Goal: Register for event/course: Sign up to attend an event or enroll in a course

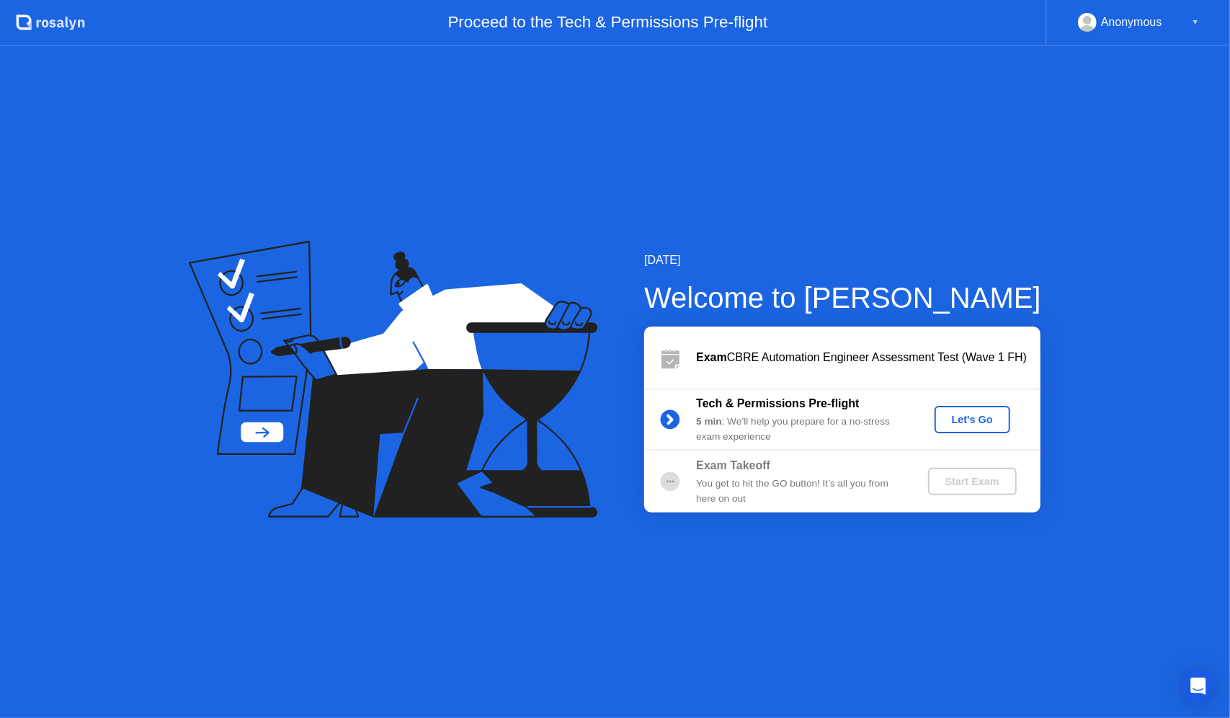
click at [967, 414] on div "Let's Go" at bounding box center [973, 420] width 64 height 12
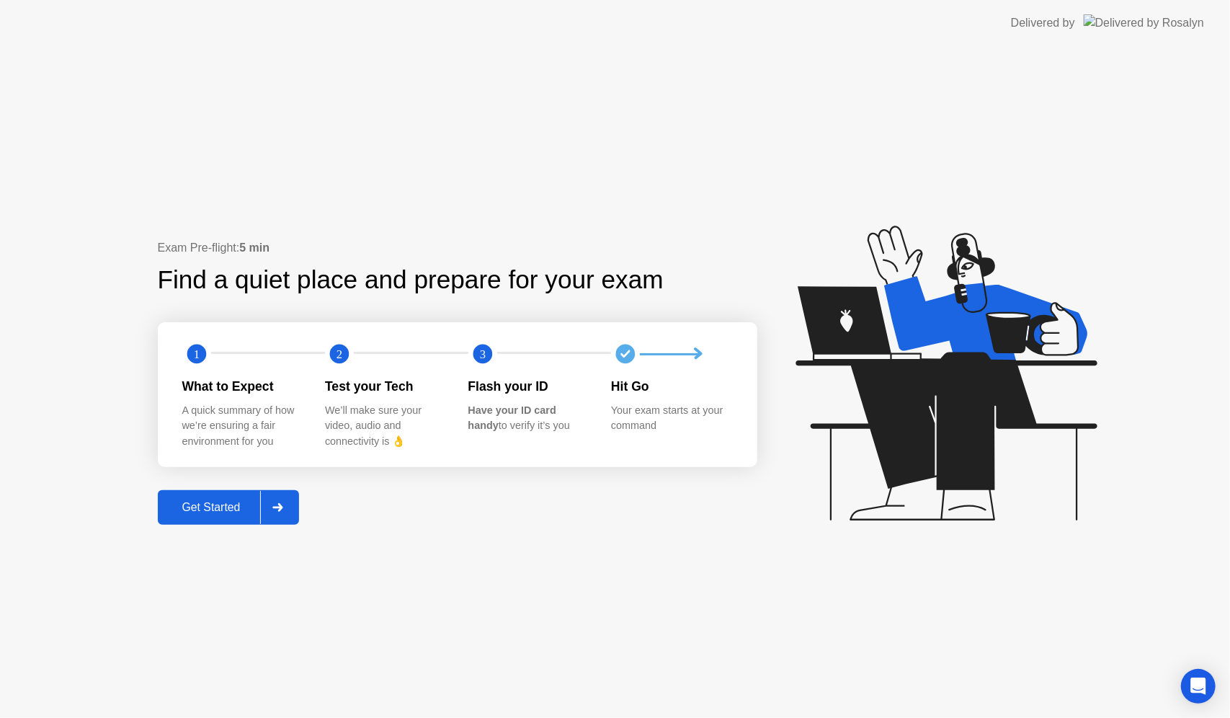
click at [221, 509] on div "Get Started" at bounding box center [211, 507] width 99 height 13
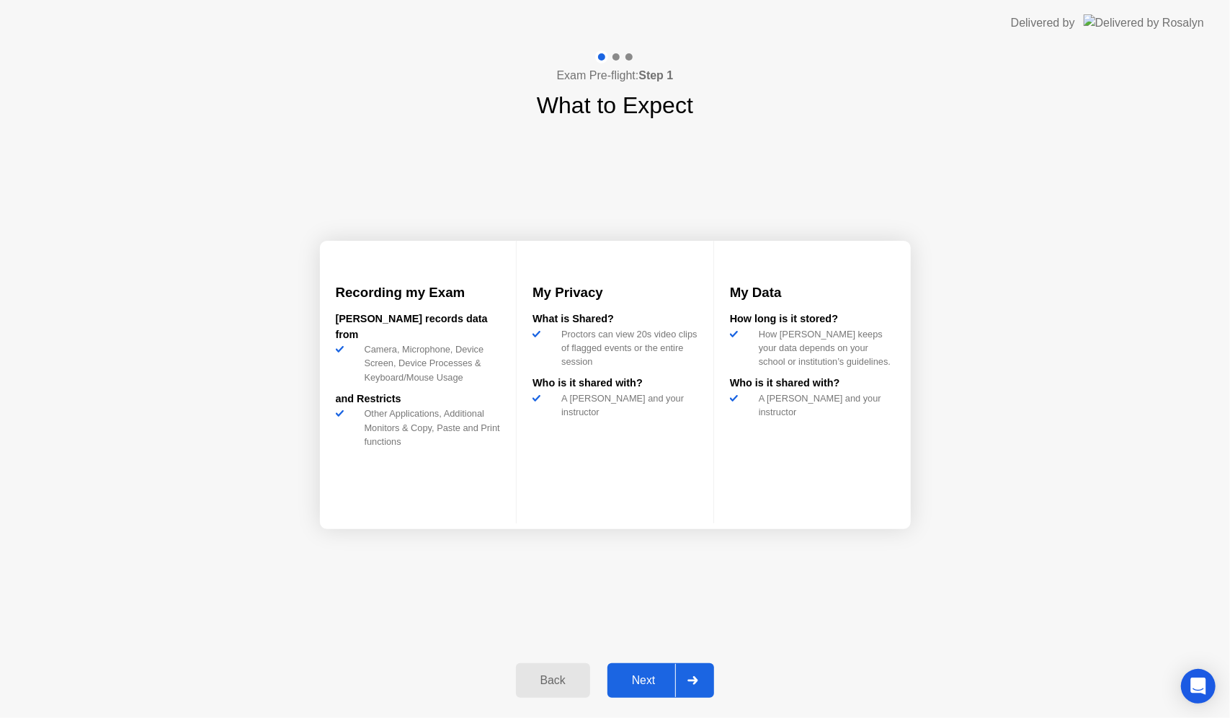
click at [656, 676] on div "Next" at bounding box center [644, 680] width 64 height 13
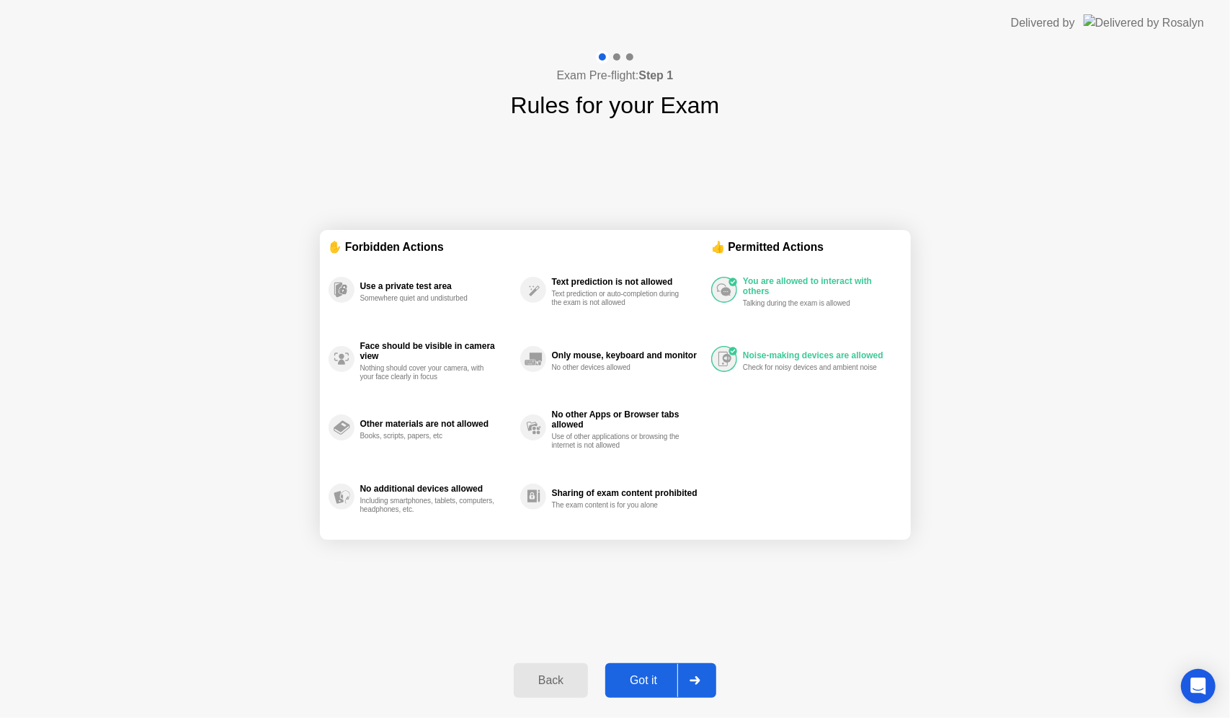
click at [662, 670] on button "Got it" at bounding box center [660, 680] width 111 height 35
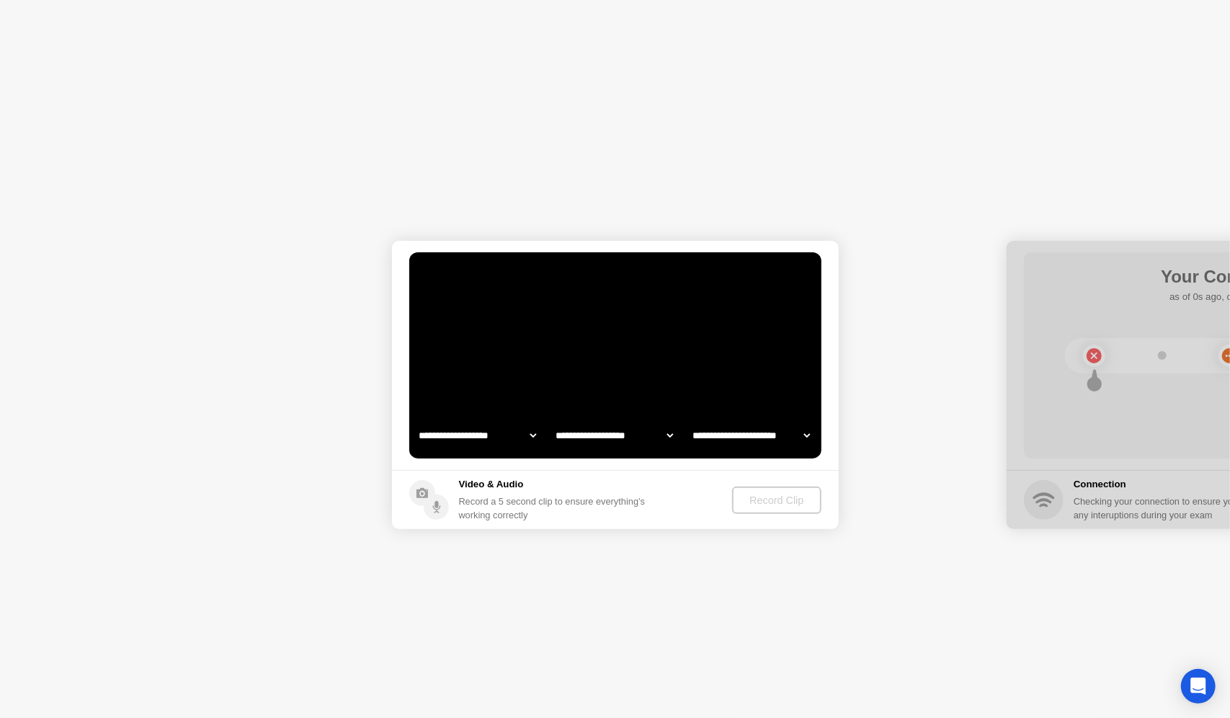
select select "**********"
select select "*******"
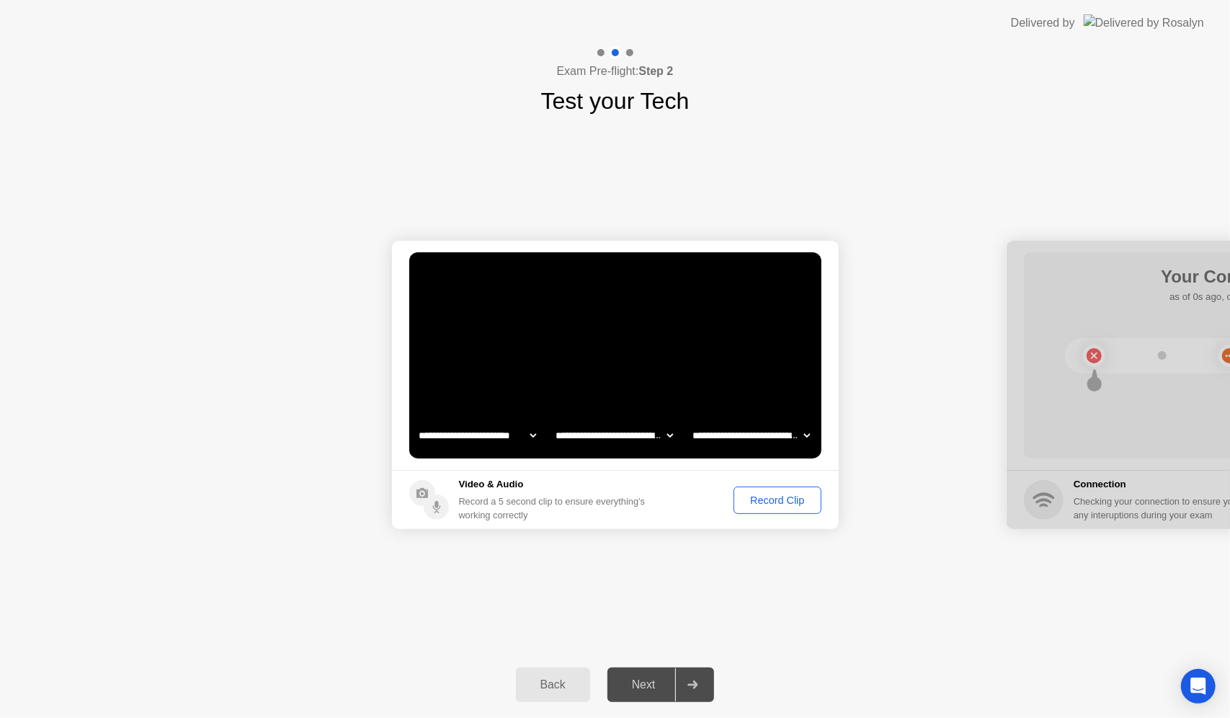
click at [773, 506] on div "Record Clip" at bounding box center [777, 500] width 77 height 12
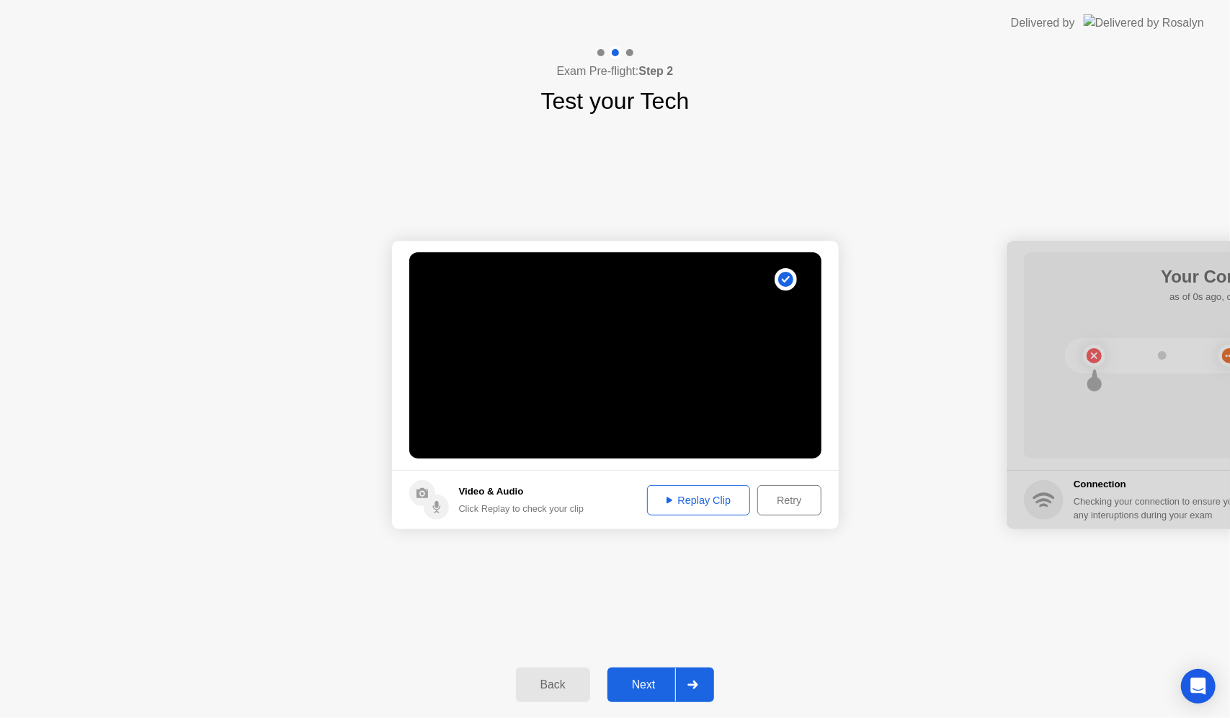
click at [804, 494] on div "Retry" at bounding box center [789, 500] width 53 height 12
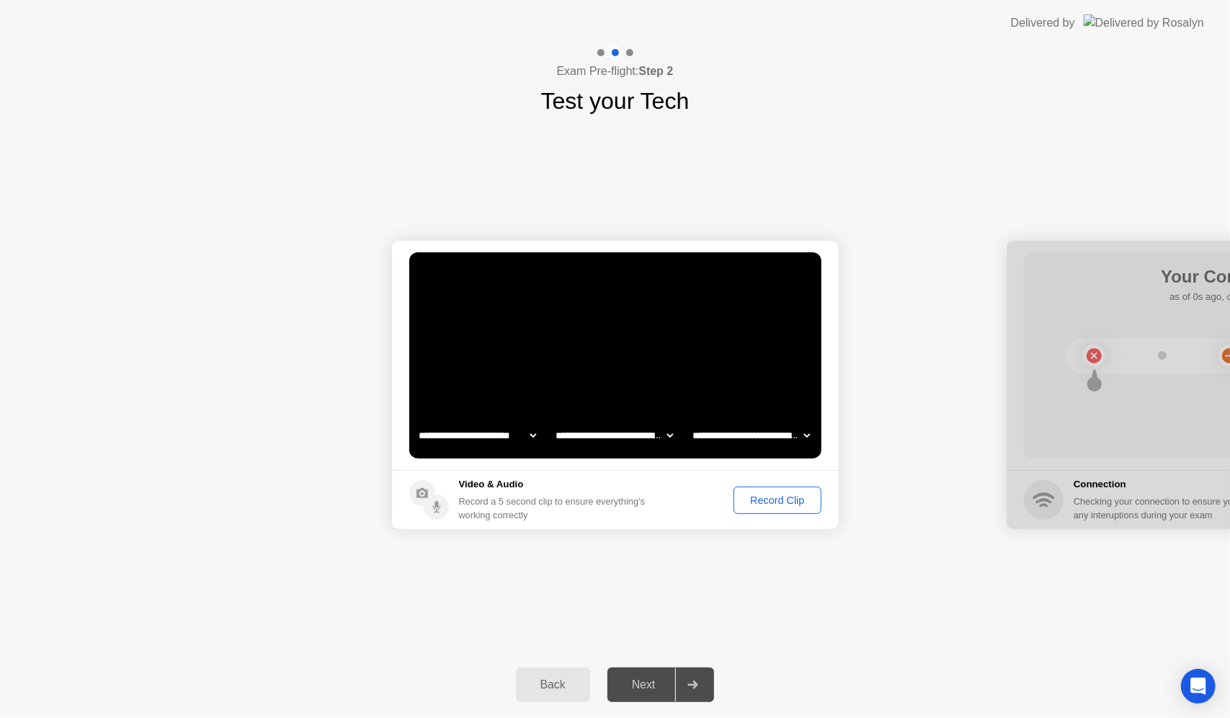
click at [804, 494] on div "Record Clip" at bounding box center [777, 500] width 77 height 12
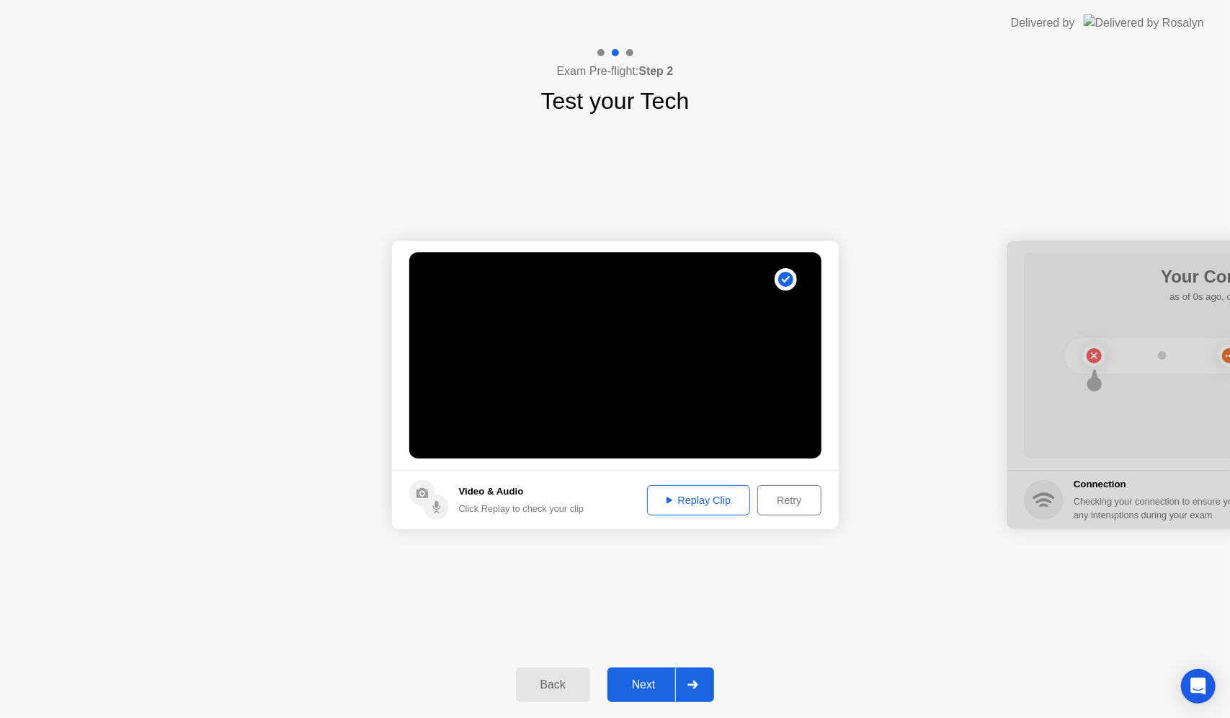
click at [708, 501] on div "Replay Clip" at bounding box center [699, 500] width 94 height 12
click at [642, 686] on div "Next" at bounding box center [644, 684] width 64 height 13
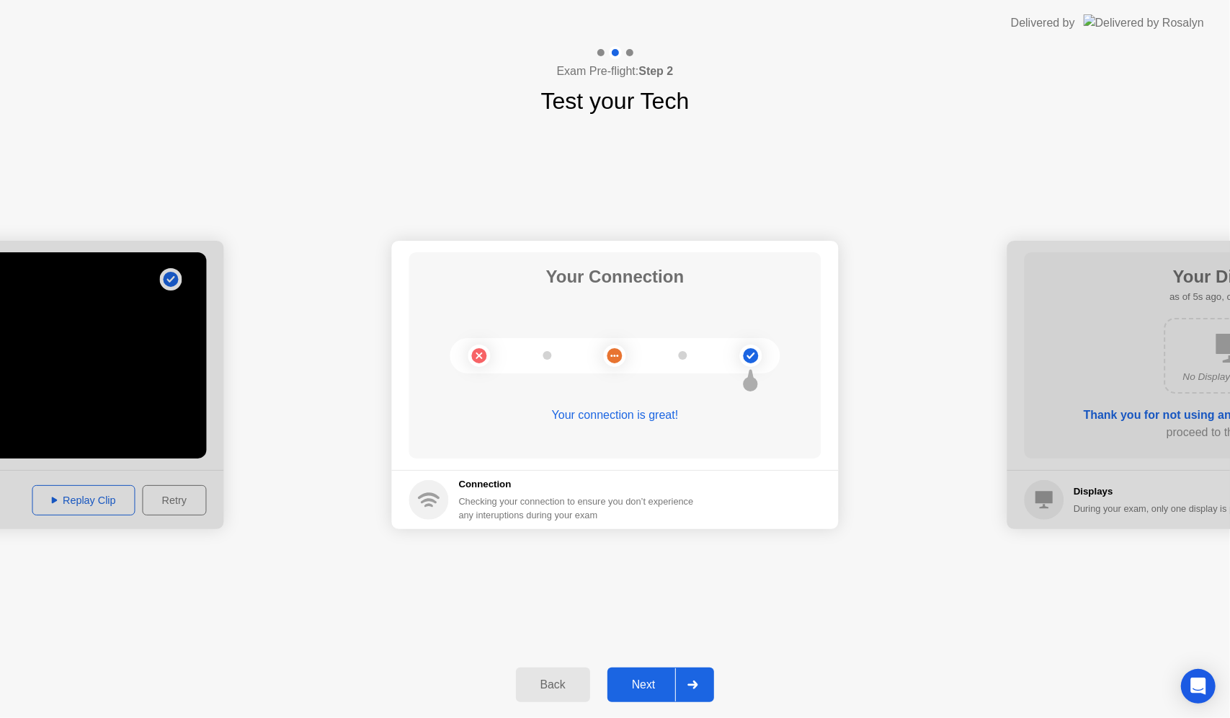
click at [661, 683] on div "Next" at bounding box center [644, 684] width 64 height 13
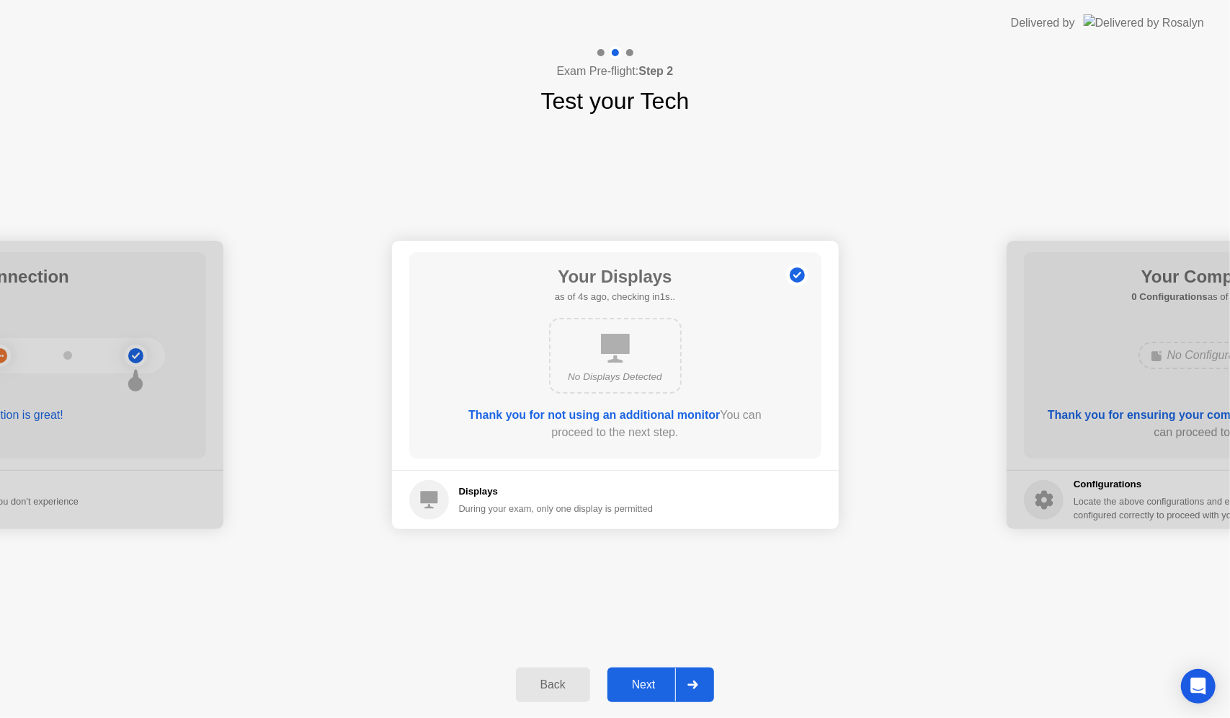
click at [661, 683] on div "Next" at bounding box center [644, 684] width 64 height 13
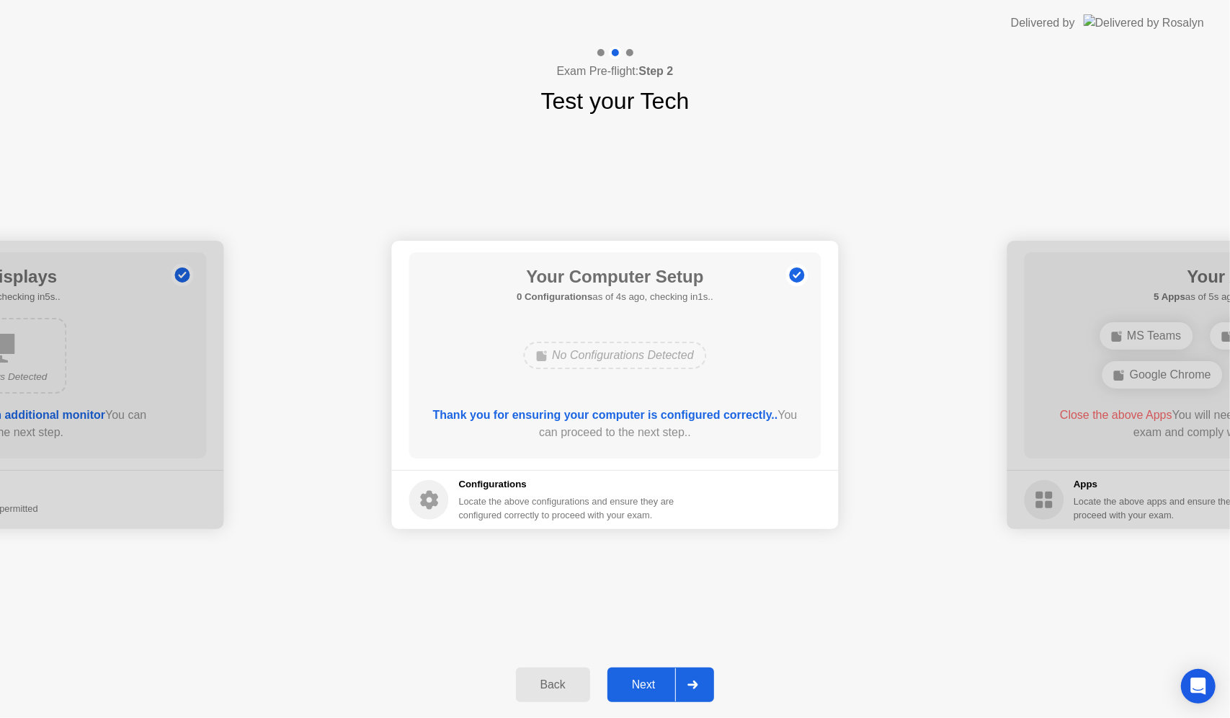
click at [661, 683] on div "Next" at bounding box center [644, 684] width 64 height 13
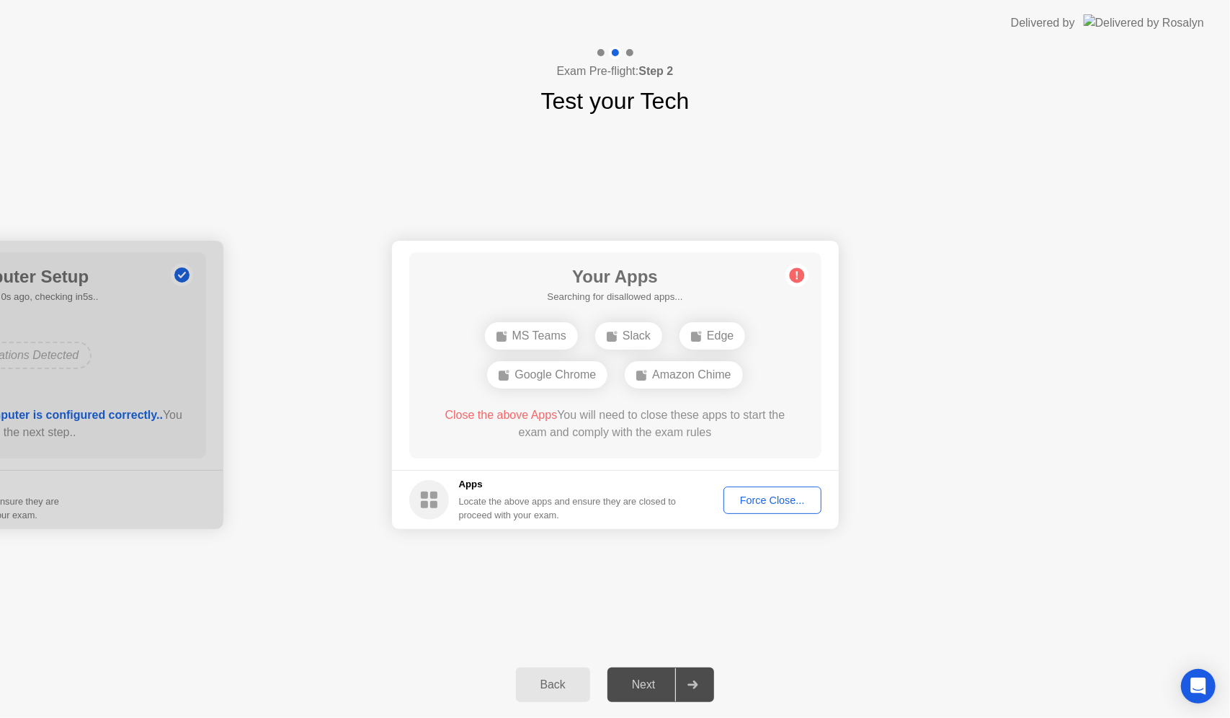
click at [747, 497] on div "Force Close..." at bounding box center [773, 500] width 88 height 12
click at [752, 505] on div "Force Close..." at bounding box center [773, 500] width 88 height 12
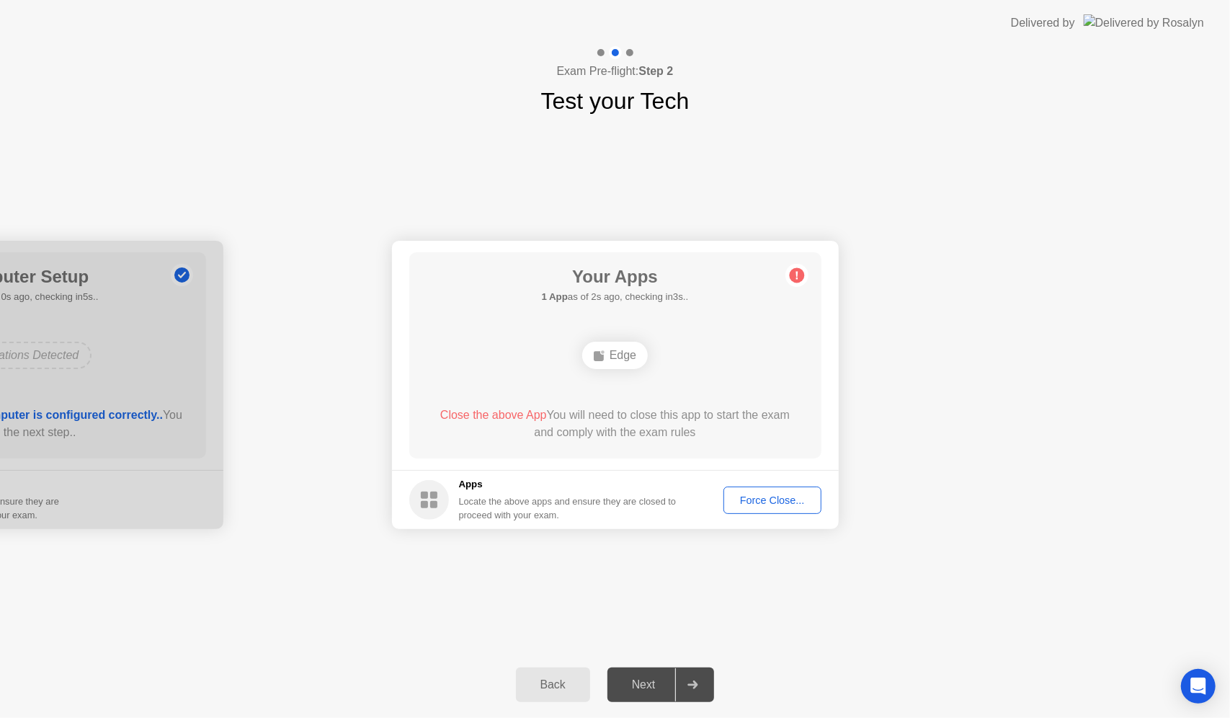
click at [763, 502] on div "Force Close..." at bounding box center [773, 500] width 88 height 12
click at [762, 506] on div "Force Close..." at bounding box center [773, 500] width 88 height 12
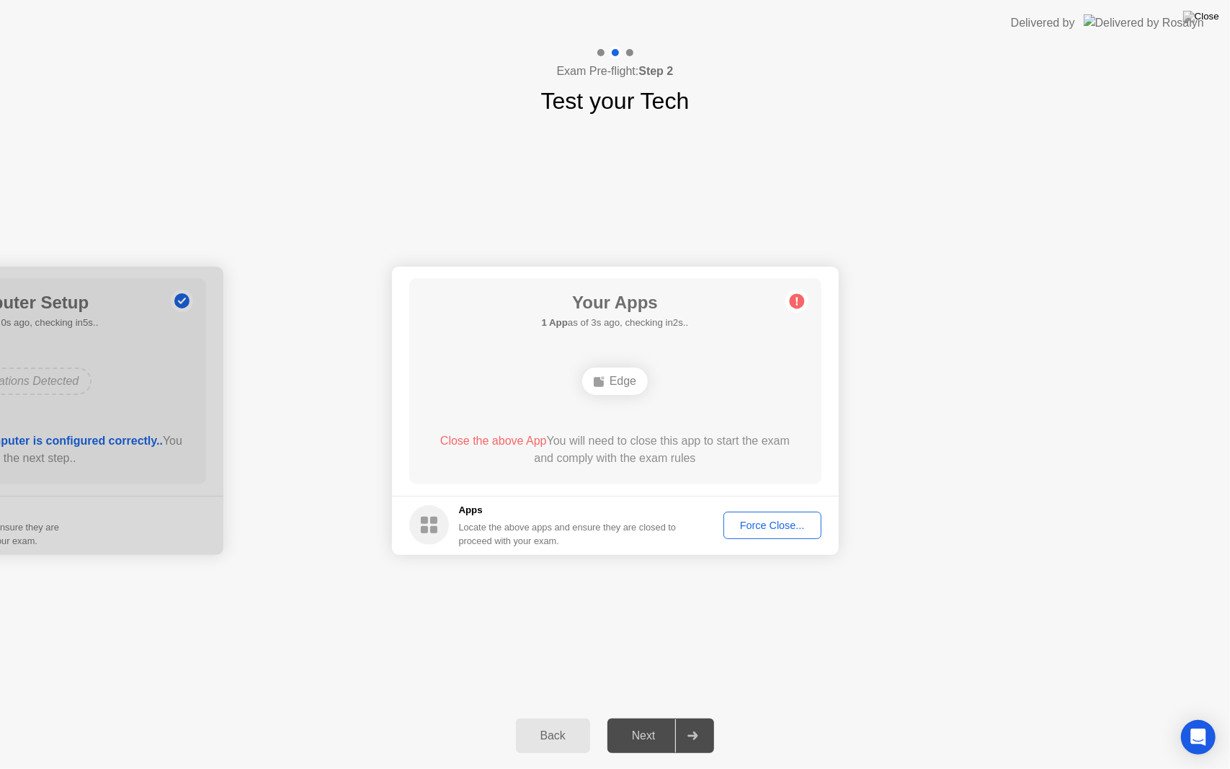
click at [741, 520] on div "Force Close..." at bounding box center [773, 526] width 88 height 12
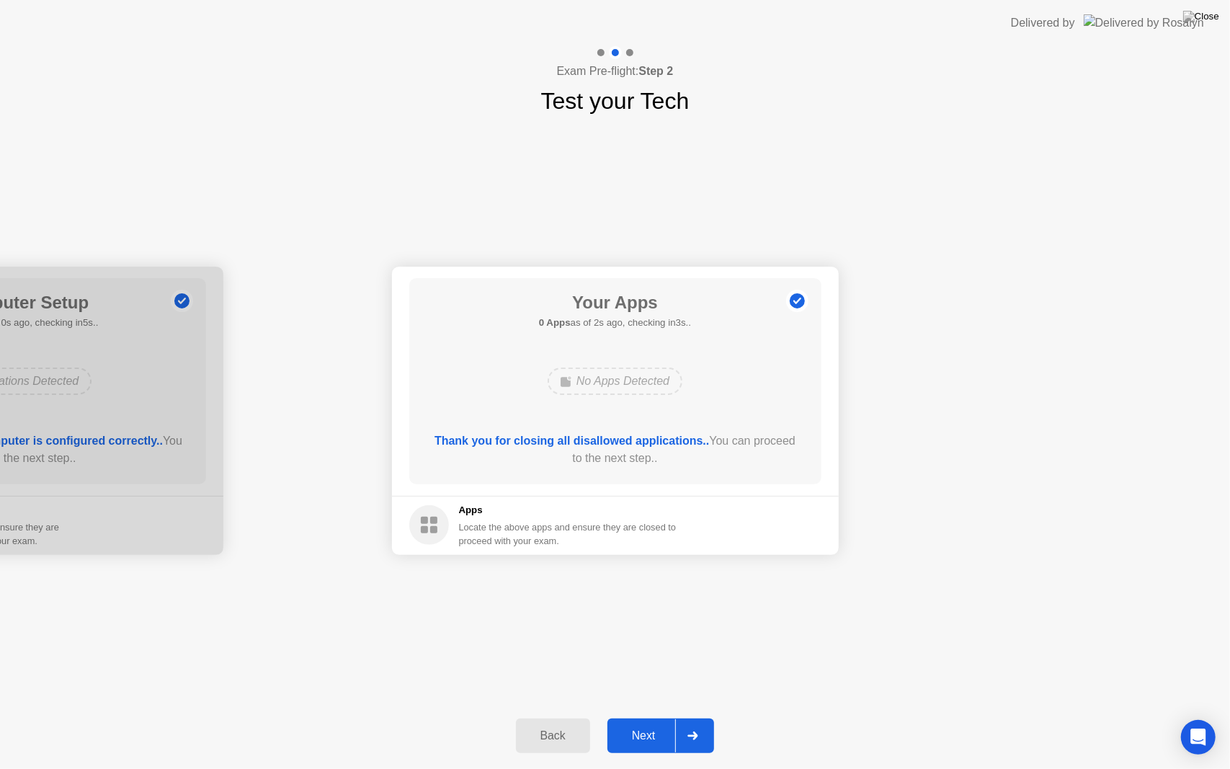
click at [630, 717] on div "Next" at bounding box center [644, 735] width 64 height 13
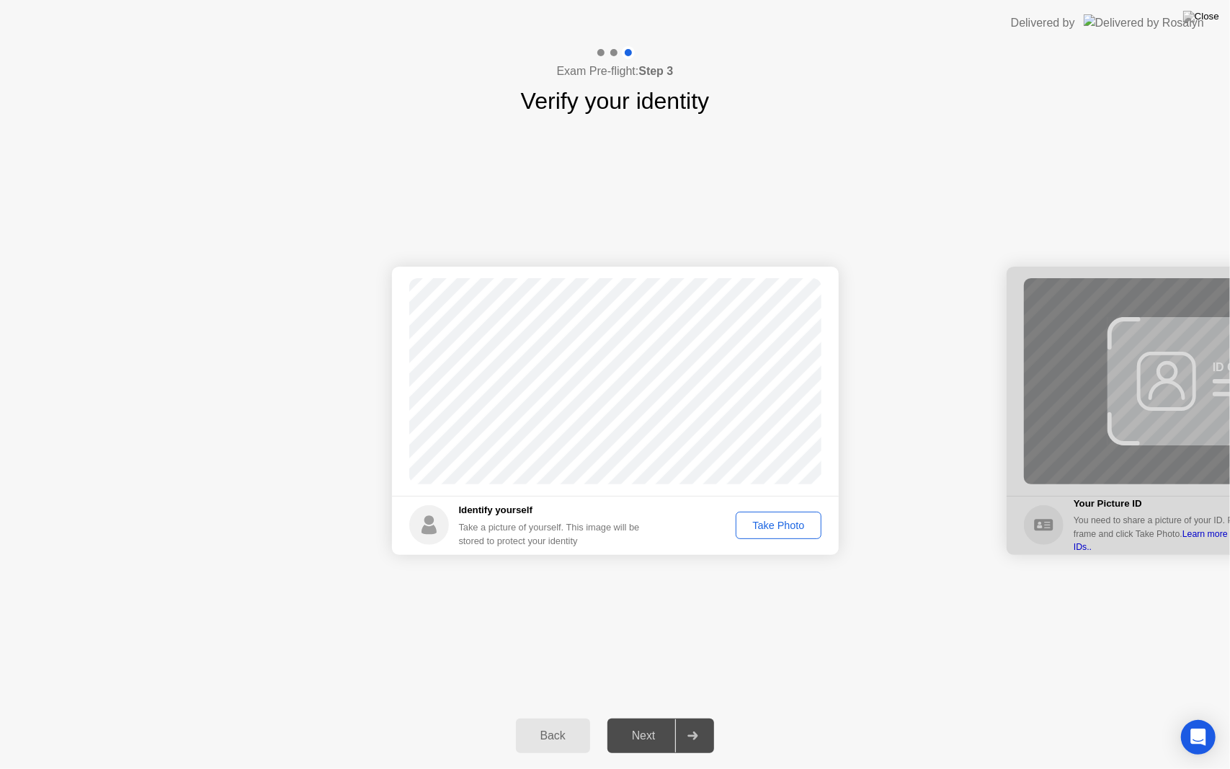
click at [774, 528] on div "Take Photo" at bounding box center [778, 526] width 75 height 12
click at [666, 717] on div "Next" at bounding box center [644, 735] width 64 height 13
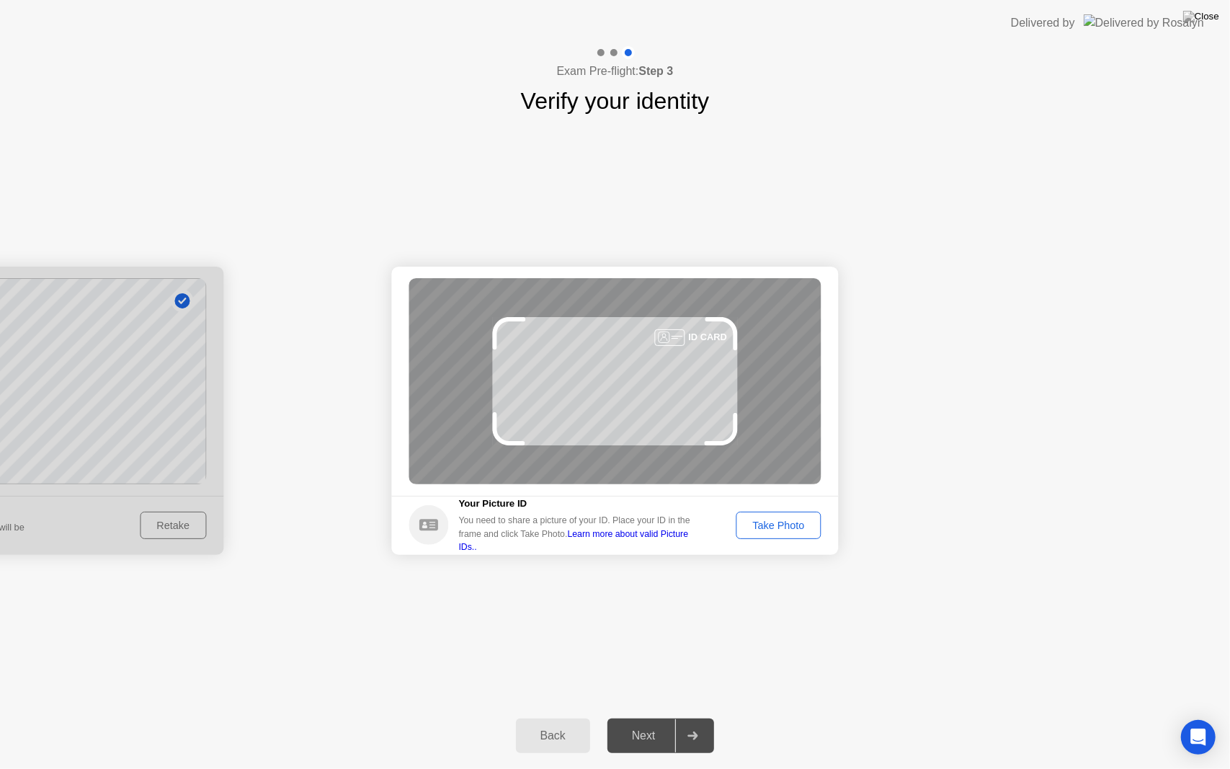
click at [779, 526] on div "Take Photo" at bounding box center [778, 526] width 75 height 12
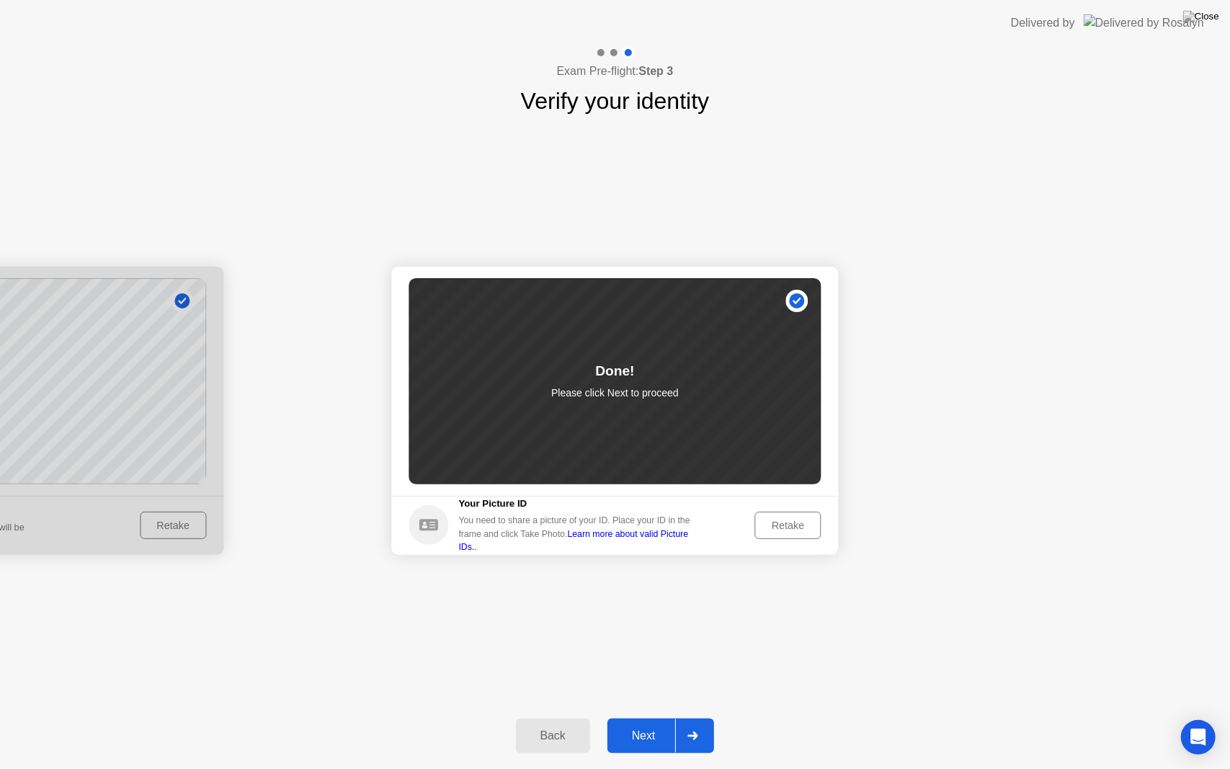
click at [657, 717] on div "Next" at bounding box center [644, 735] width 64 height 13
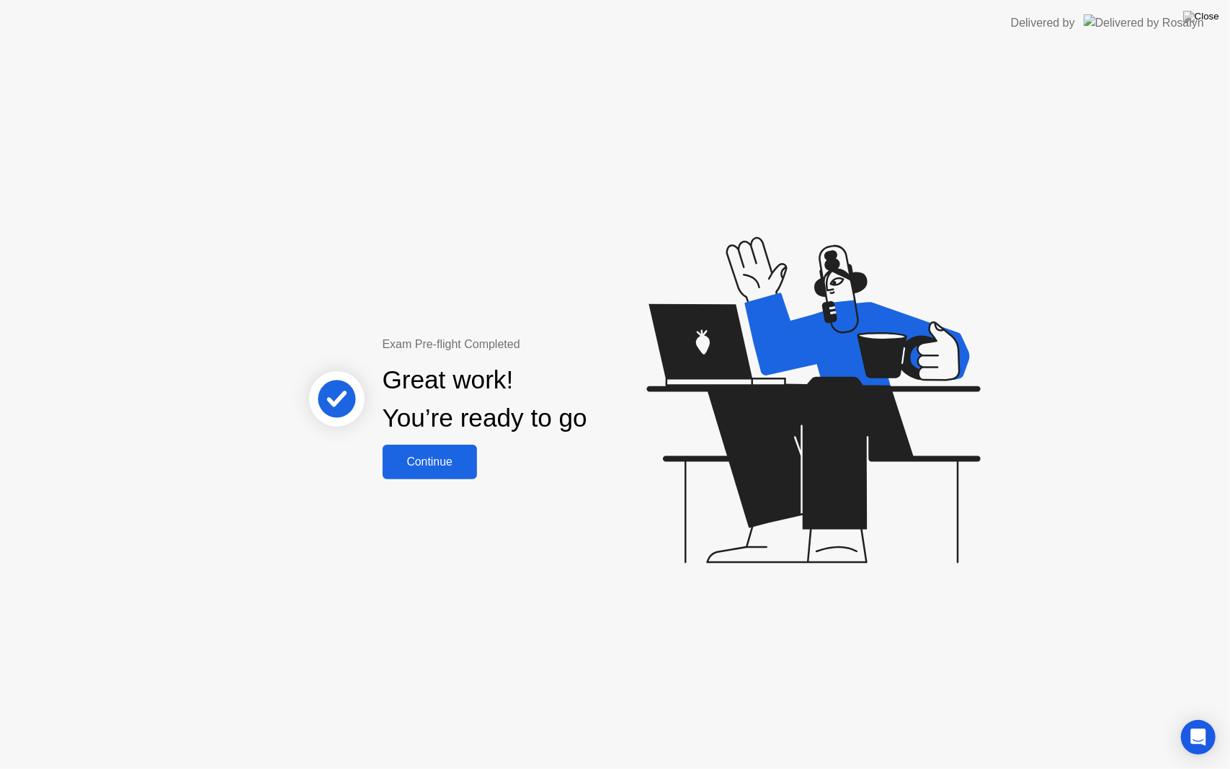
click at [453, 458] on div "Continue" at bounding box center [430, 462] width 86 height 13
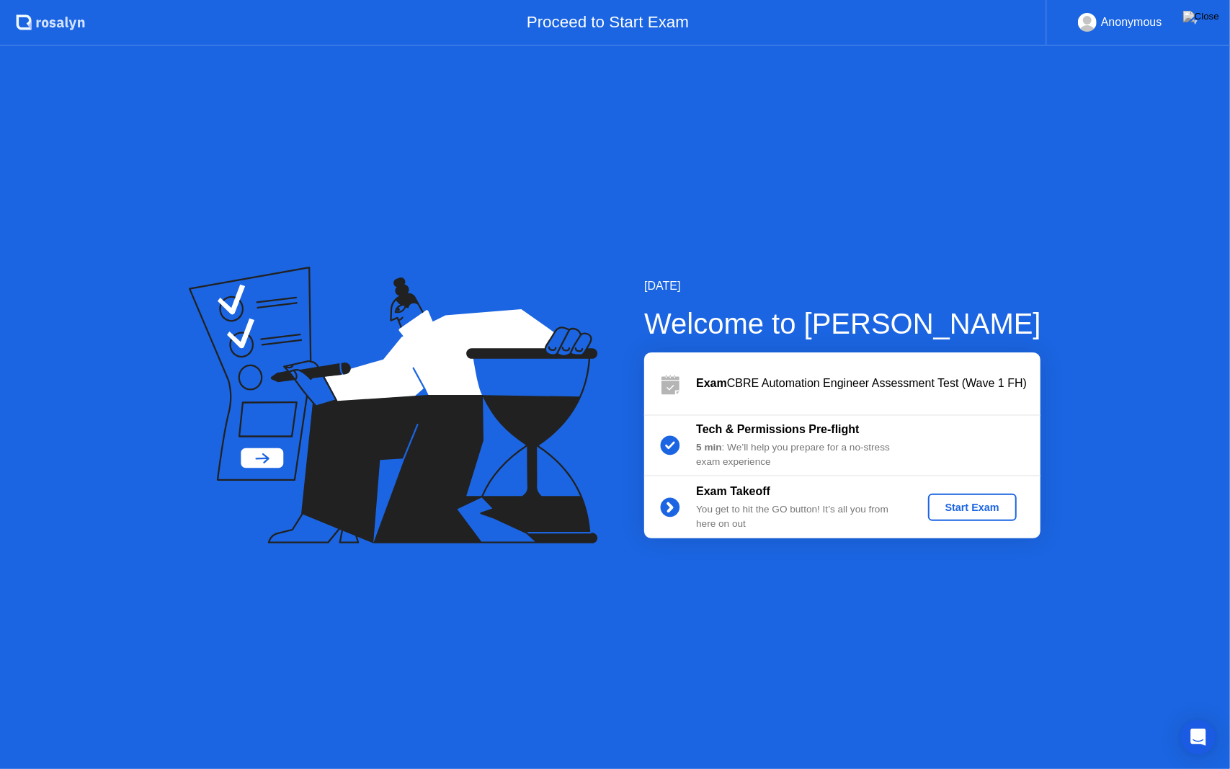
click at [976, 502] on div "Start Exam" at bounding box center [972, 508] width 77 height 12
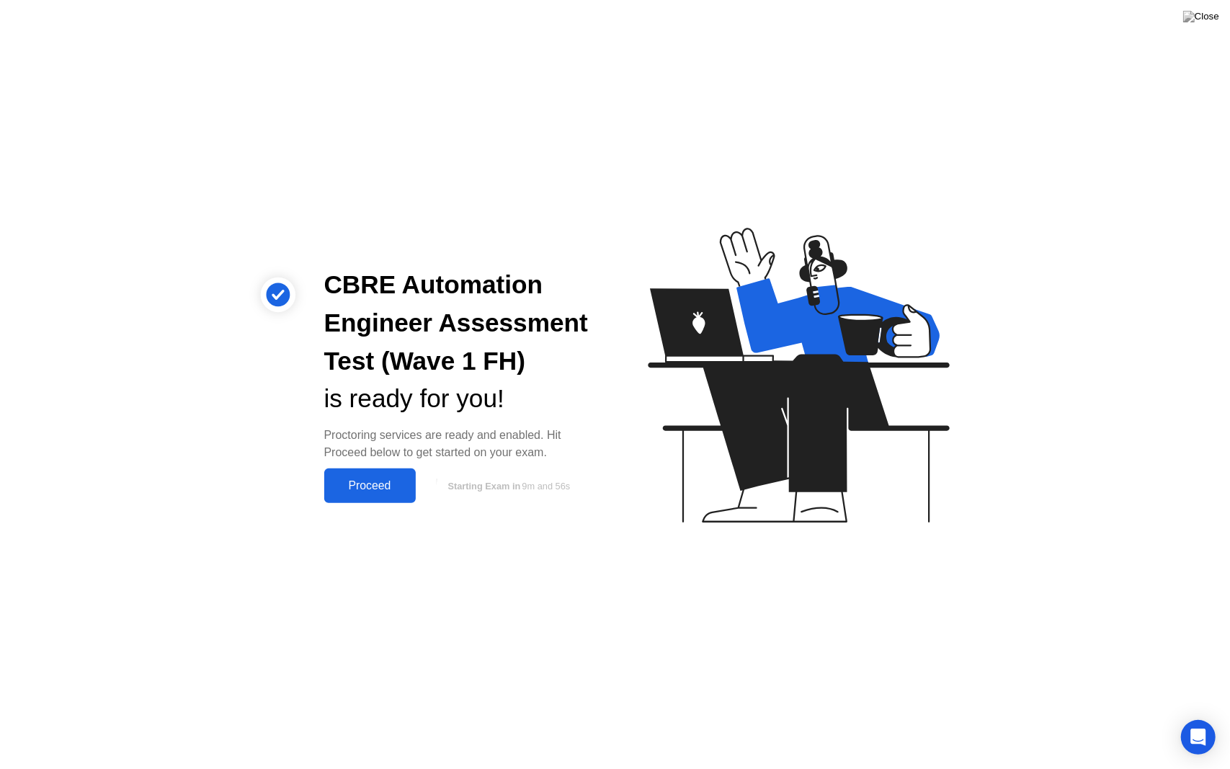
click at [366, 482] on div "Proceed" at bounding box center [370, 485] width 83 height 13
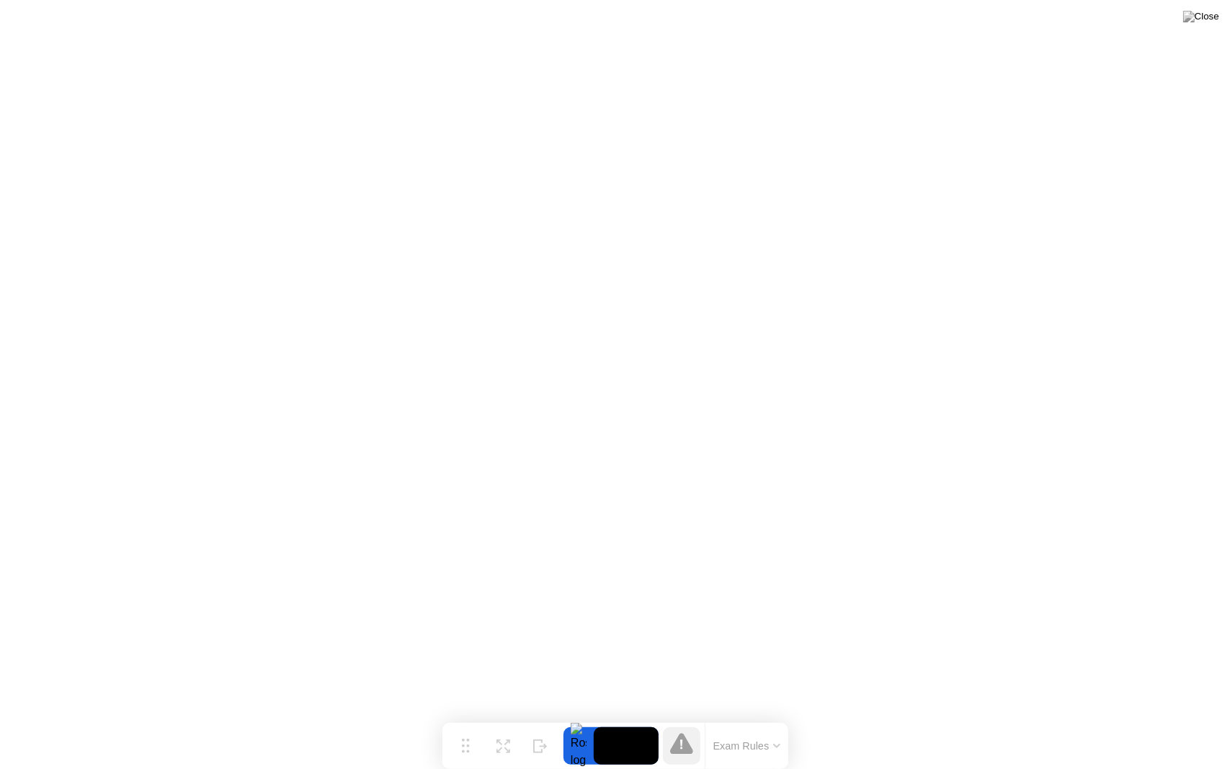
click at [765, 717] on button "Exam Rules" at bounding box center [747, 745] width 76 height 13
